Goal: Transaction & Acquisition: Download file/media

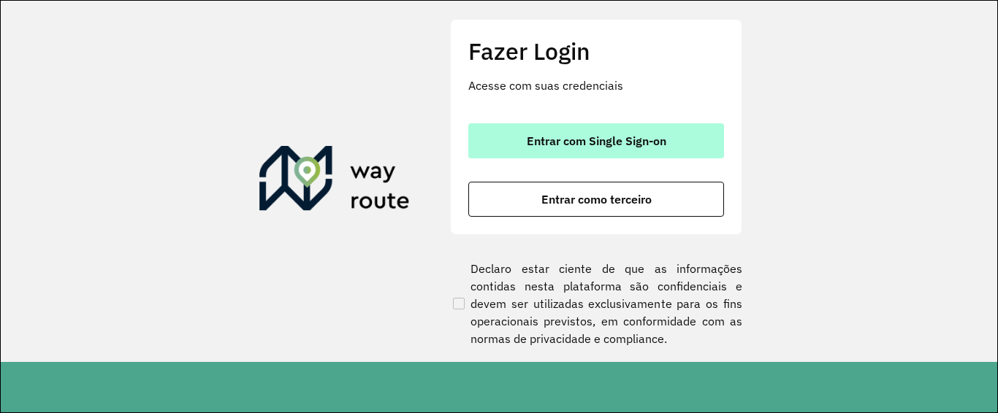
click at [537, 125] on button "Entrar com Single Sign-on" at bounding box center [596, 140] width 256 height 35
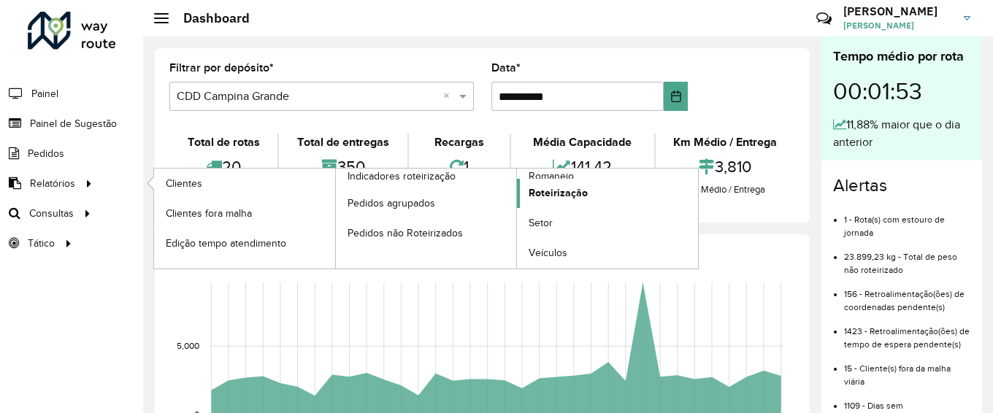
click at [557, 197] on span "Roteirização" at bounding box center [558, 192] width 59 height 15
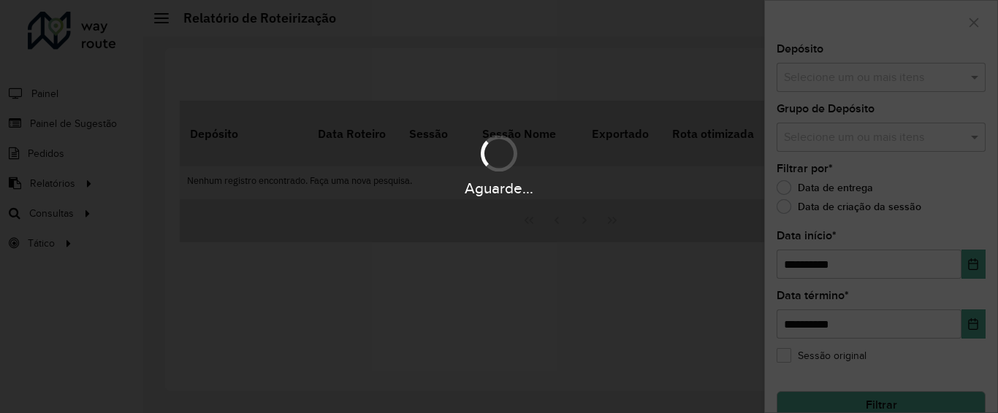
click at [80, 199] on div "Aguarde..." at bounding box center [499, 188] width 998 height 23
click at [80, 225] on div "Aguarde..." at bounding box center [499, 206] width 998 height 413
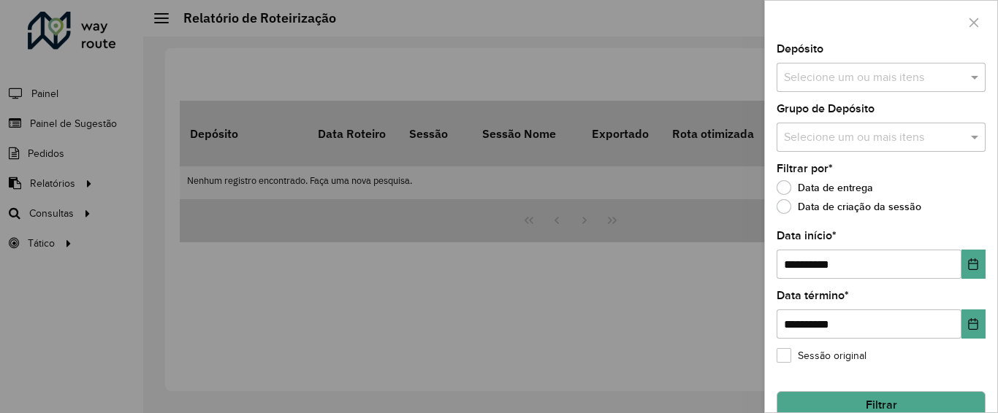
click at [66, 211] on div at bounding box center [499, 206] width 998 height 413
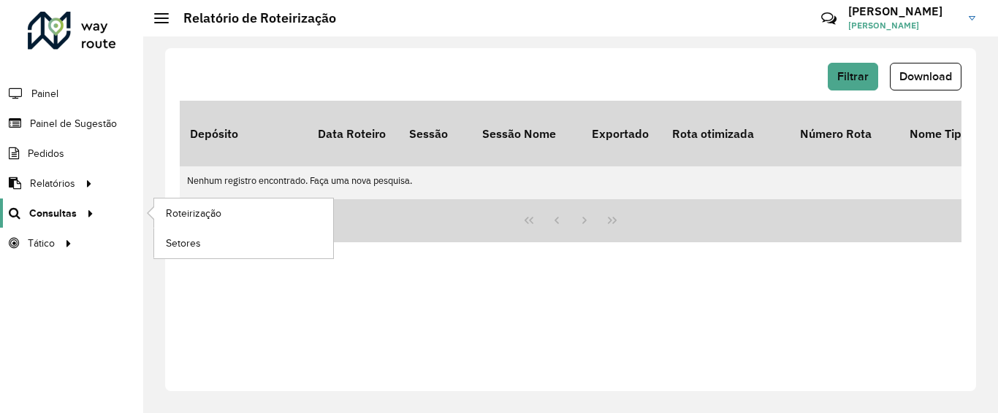
click at [45, 206] on span "Consultas" at bounding box center [52, 213] width 47 height 15
click at [229, 206] on link "Roteirização" at bounding box center [243, 213] width 179 height 29
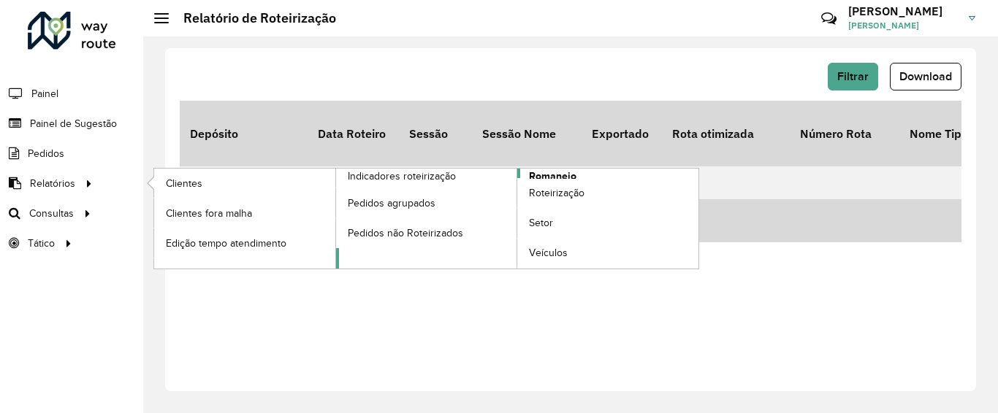
click at [549, 172] on span "Romaneio" at bounding box center [552, 176] width 47 height 15
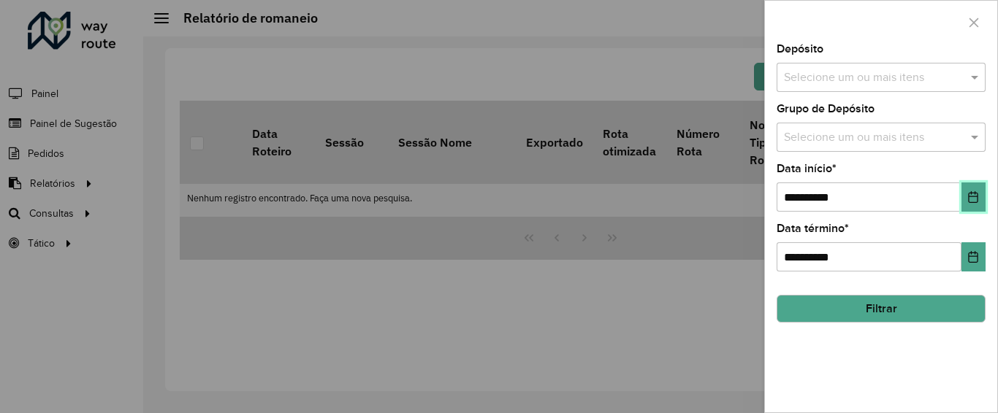
click at [983, 205] on button "Choose Date" at bounding box center [973, 197] width 24 height 29
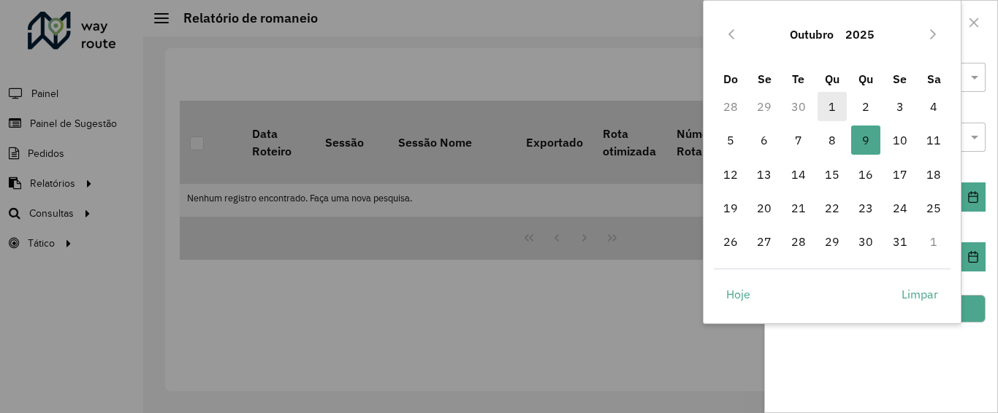
click at [830, 110] on span "1" at bounding box center [831, 106] width 29 height 29
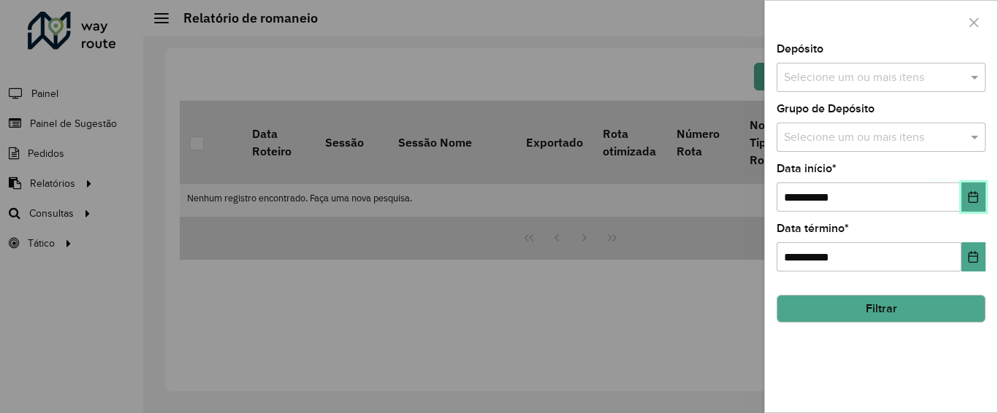
click at [970, 201] on icon "Choose Date" at bounding box center [973, 197] width 12 height 12
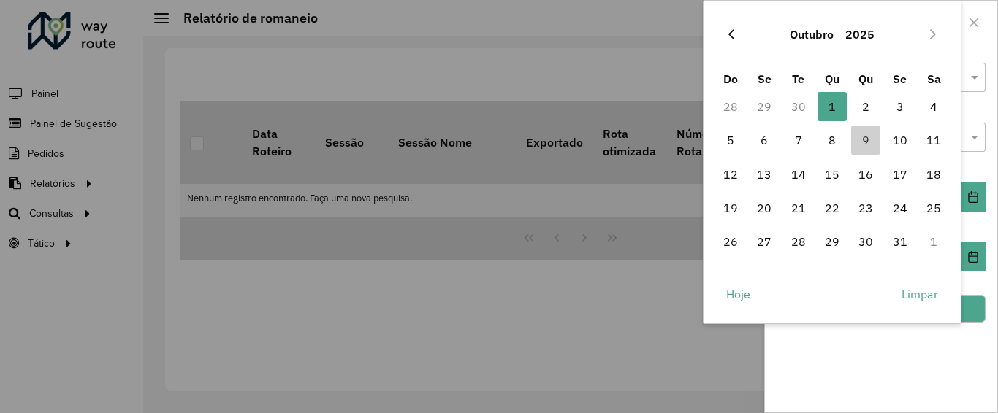
click at [727, 37] on icon "Previous Month" at bounding box center [731, 34] width 12 height 12
click at [767, 110] on span "1" at bounding box center [763, 106] width 29 height 29
type input "**********"
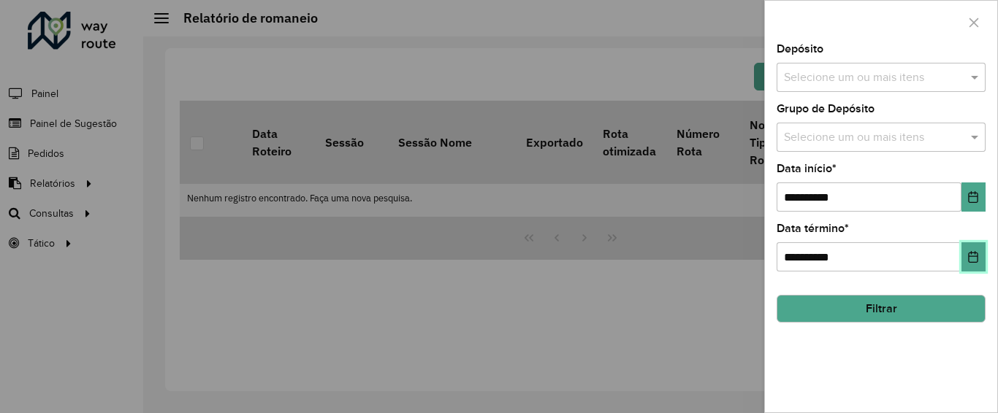
click at [964, 255] on button "Choose Date" at bounding box center [973, 256] width 24 height 29
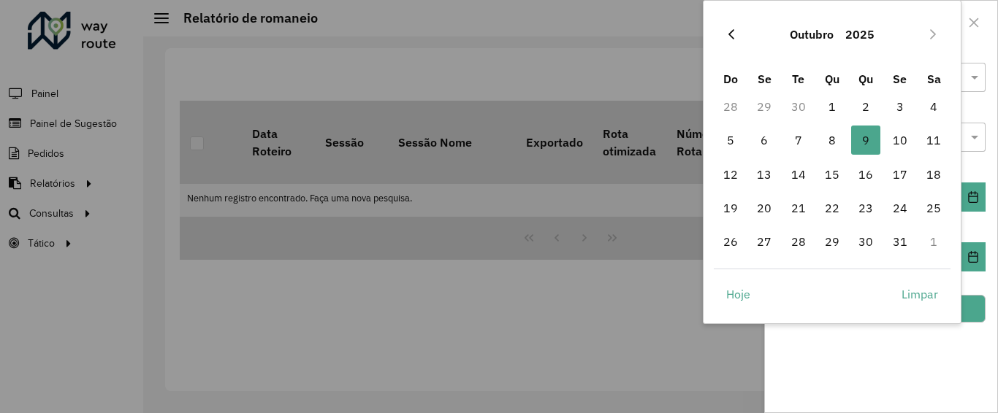
click at [726, 29] on icon "Previous Month" at bounding box center [731, 34] width 12 height 12
click at [803, 238] on span "30" at bounding box center [798, 241] width 29 height 29
type input "**********"
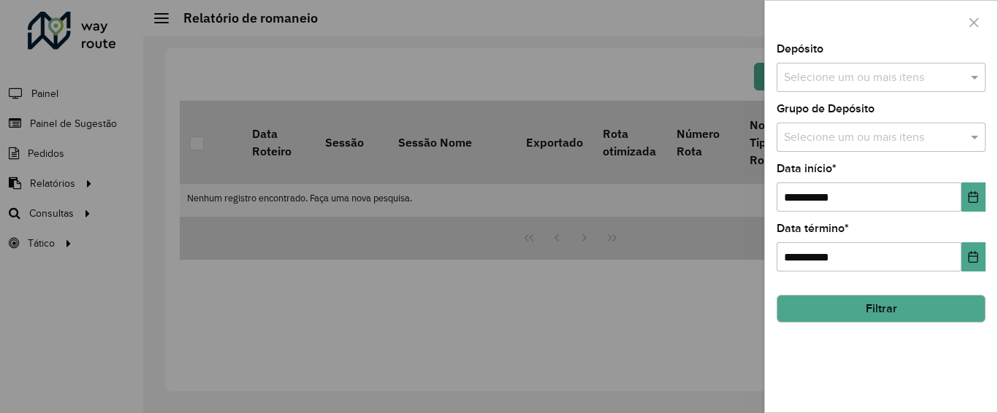
click at [953, 315] on button "Filtrar" at bounding box center [880, 309] width 209 height 28
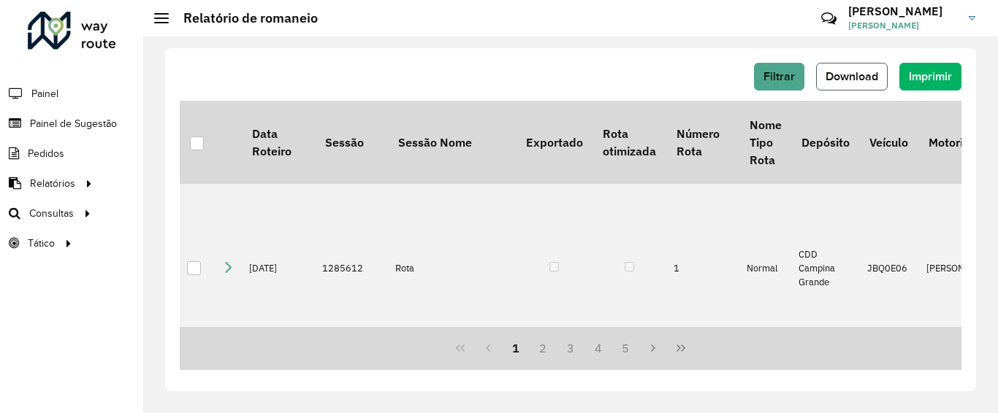
click at [859, 72] on span "Download" at bounding box center [851, 76] width 53 height 12
